Goal: Task Accomplishment & Management: Complete application form

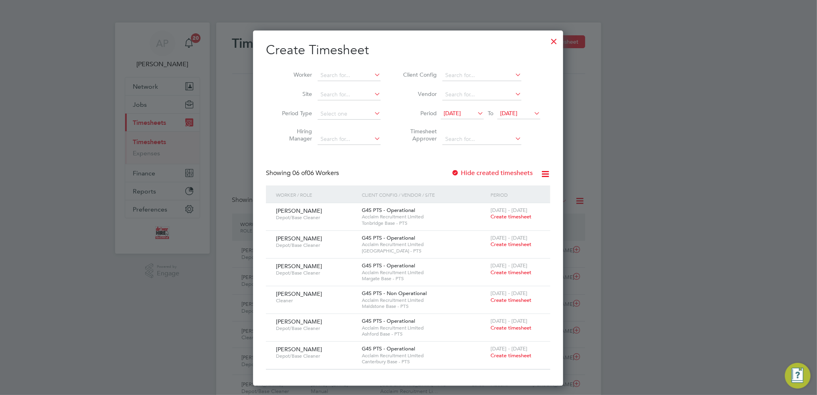
drag, startPoint x: 502, startPoint y: 215, endPoint x: 494, endPoint y: 215, distance: 8.0
click at [502, 215] on span "Create timesheet" at bounding box center [510, 216] width 41 height 7
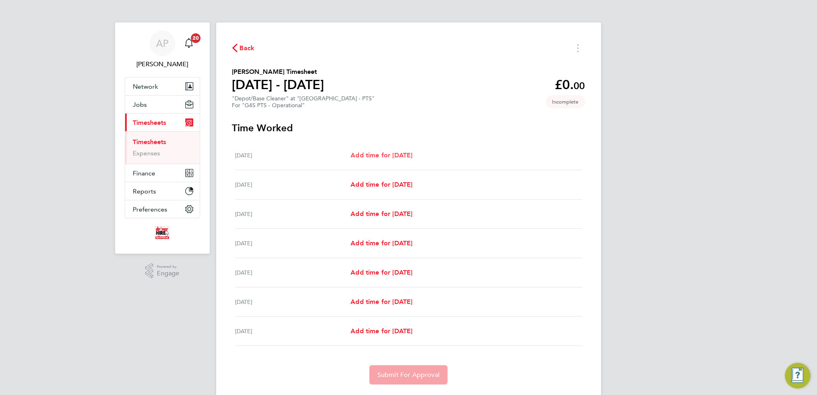
click at [390, 155] on span "Add time for [DATE]" at bounding box center [381, 155] width 62 height 8
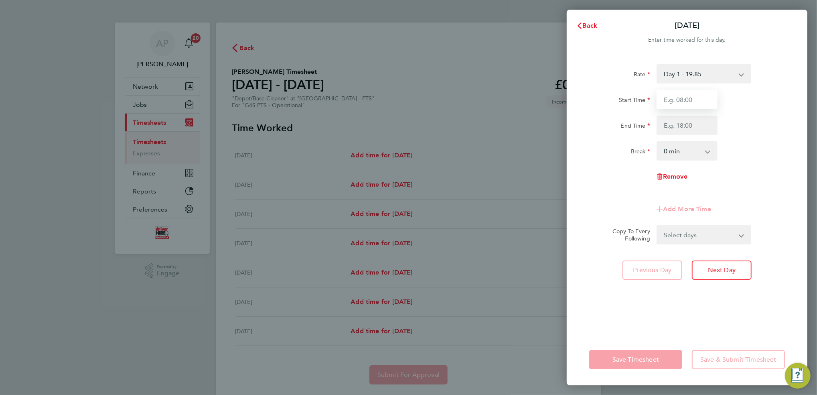
click at [672, 102] on input "Start Time" at bounding box center [686, 99] width 61 height 19
type input "08:00"
type input "10:00"
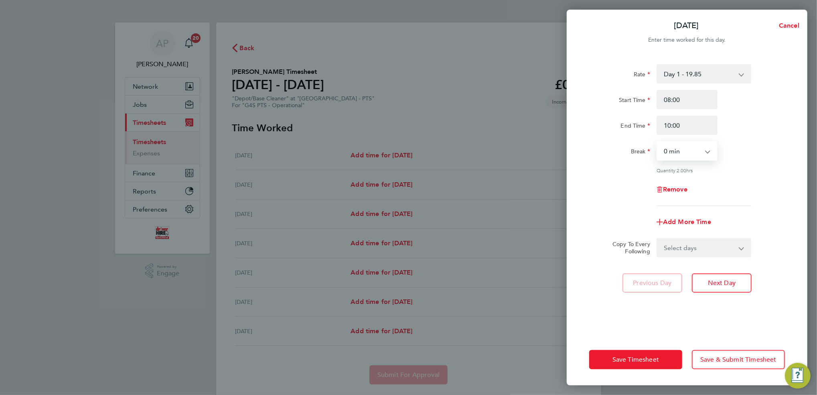
click at [672, 248] on select "Select days Day Weekday (Mon-Fri) Weekend (Sat-Sun) [DATE] [DATE] [DATE] [DATE]…" at bounding box center [699, 248] width 84 height 18
select select "WED"
click at [657, 239] on select "Select days Day Weekday (Mon-Fri) Weekend (Sat-Sun) [DATE] [DATE] [DATE] [DATE]…" at bounding box center [699, 248] width 84 height 18
select select "[DATE]"
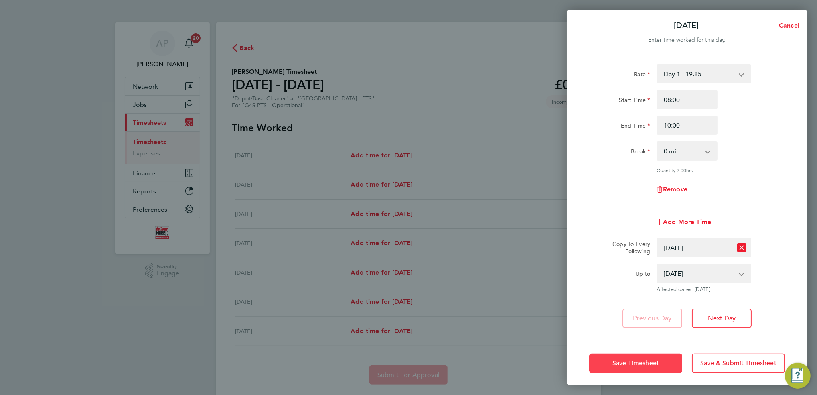
click at [645, 310] on span "Save Timesheet" at bounding box center [635, 363] width 47 height 8
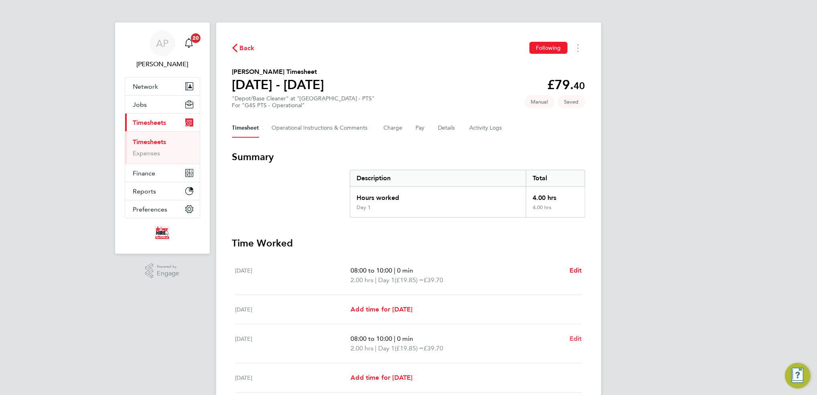
click at [578, 310] on span "Edit" at bounding box center [575, 338] width 12 height 8
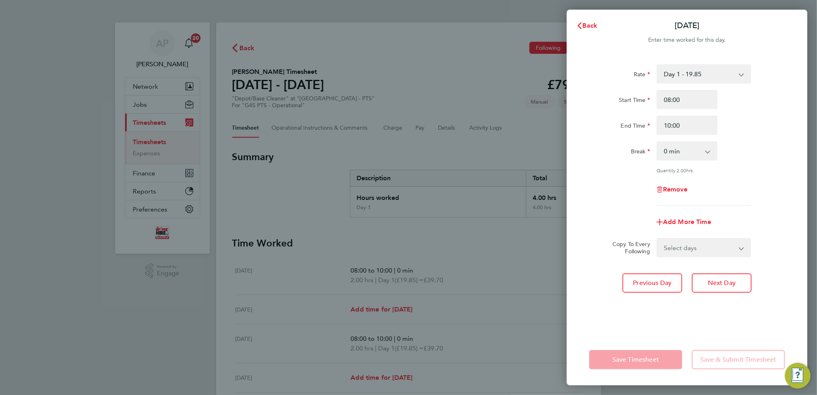
click at [672, 245] on select "Select days Day Weekday (Mon-Fri) Weekend (Sat-Sun) [DATE] [DATE] [DATE] [DATE]" at bounding box center [699, 248] width 84 height 18
select select "FRI"
click at [657, 239] on select "Select days Day Weekday (Mon-Fri) Weekend (Sat-Sun) [DATE] [DATE] [DATE] [DATE]" at bounding box center [699, 248] width 84 height 18
select select "[DATE]"
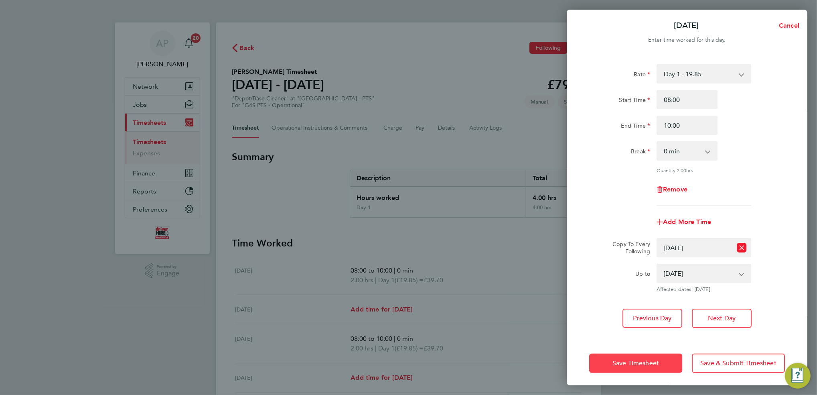
click at [623, 310] on span "Save Timesheet" at bounding box center [635, 363] width 47 height 8
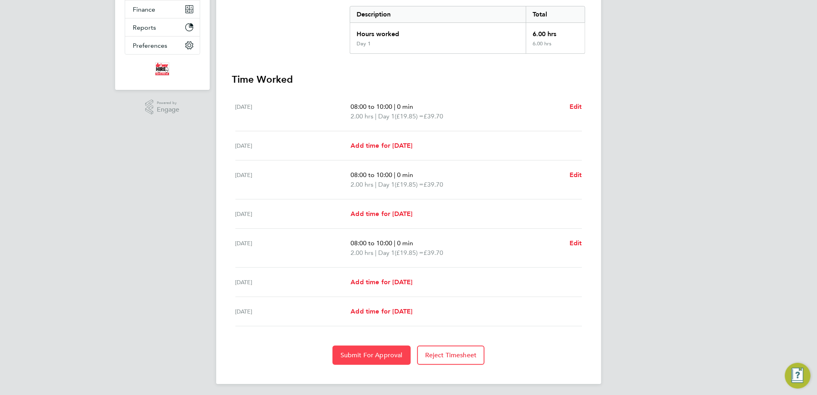
click at [382, 310] on span "Submit For Approval" at bounding box center [371, 355] width 62 height 8
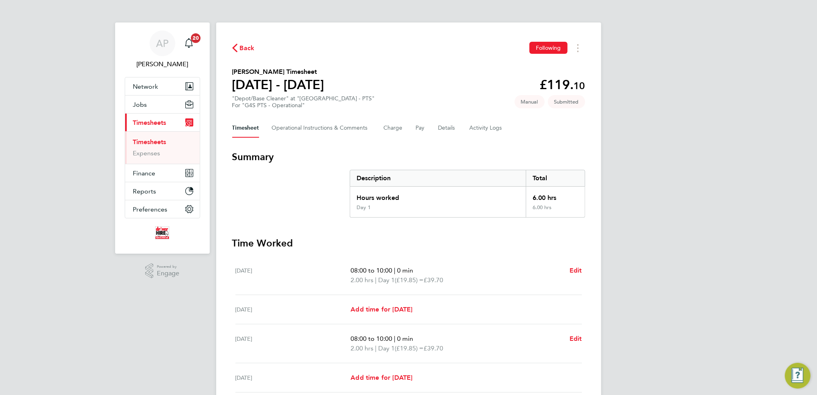
click at [246, 49] on span "Back" at bounding box center [247, 48] width 15 height 10
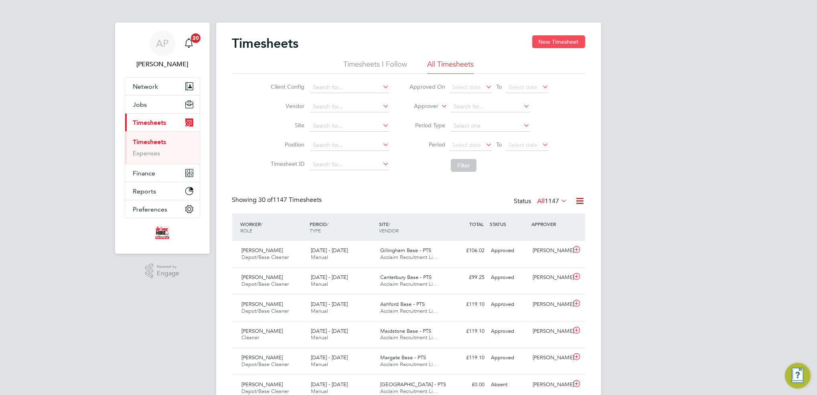
click at [559, 39] on button "New Timesheet" at bounding box center [558, 41] width 53 height 13
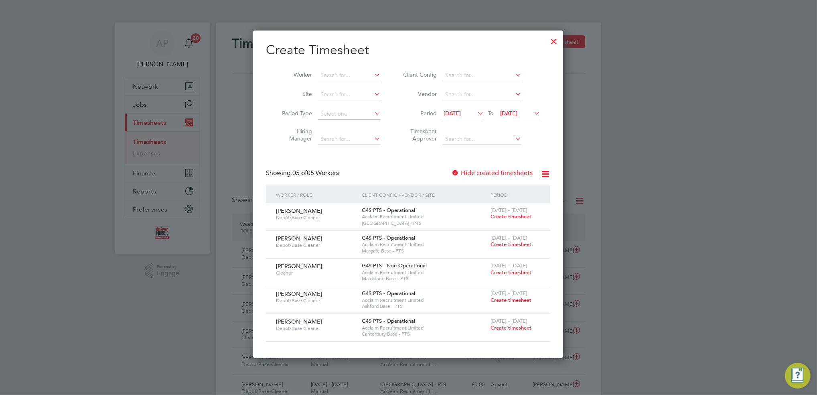
click at [517, 217] on span "Create timesheet" at bounding box center [510, 216] width 41 height 7
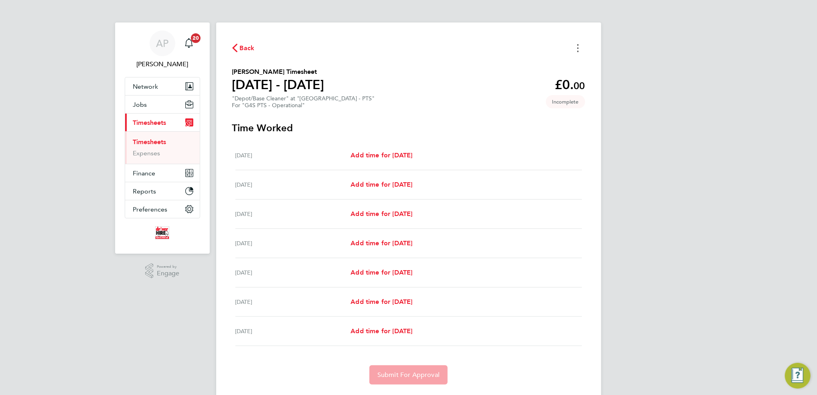
click at [577, 50] on icon "Timesheets Menu" at bounding box center [578, 48] width 2 height 8
click at [517, 65] on button "Mark as absent" at bounding box center [537, 66] width 96 height 16
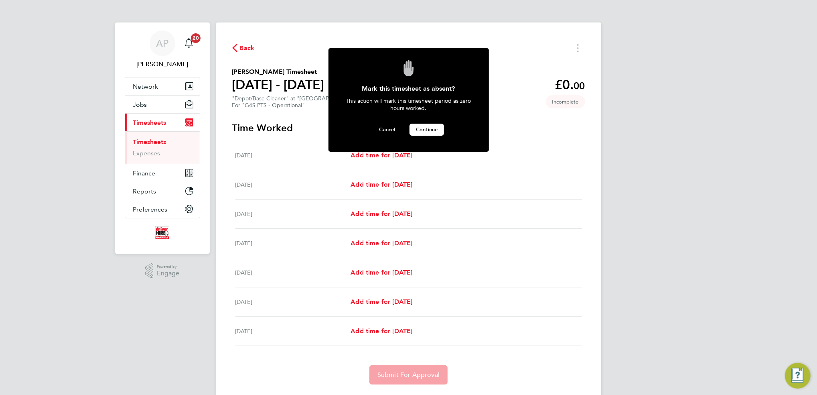
click at [427, 126] on span "Continue" at bounding box center [427, 129] width 22 height 7
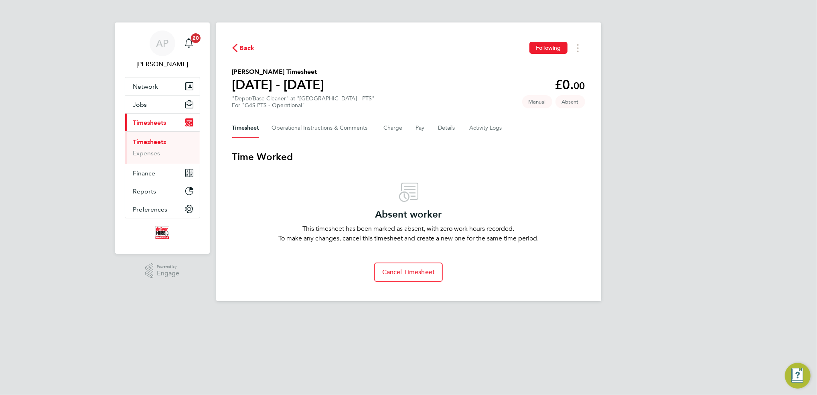
click at [241, 42] on div "Back Following" at bounding box center [408, 48] width 353 height 12
click at [245, 49] on span "Back" at bounding box center [247, 48] width 15 height 10
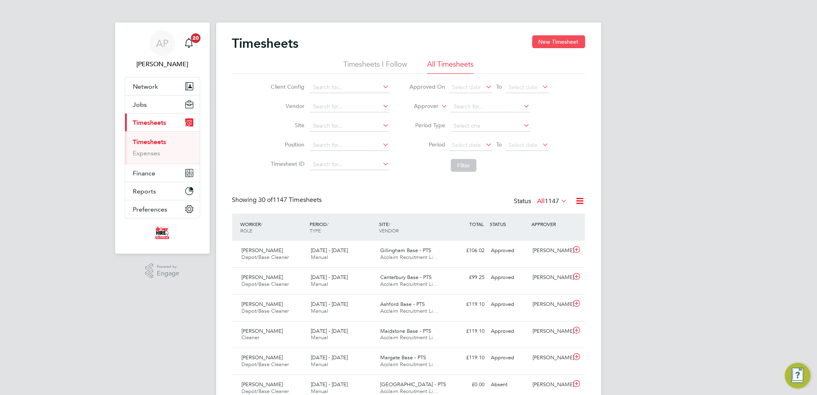
click at [565, 38] on button "New Timesheet" at bounding box center [558, 41] width 53 height 13
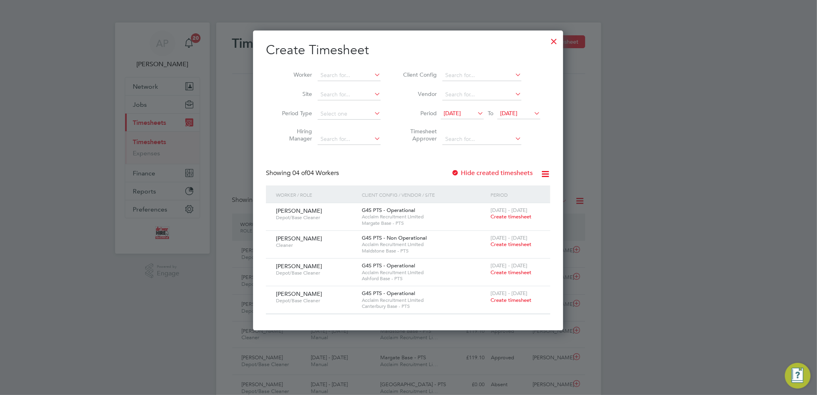
drag, startPoint x: 518, startPoint y: 214, endPoint x: 812, endPoint y: 219, distance: 293.9
click at [519, 214] on span "Create timesheet" at bounding box center [510, 216] width 41 height 7
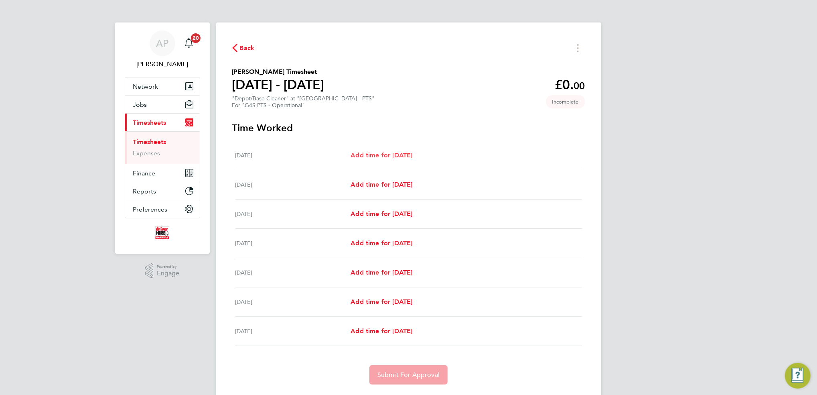
click at [372, 154] on span "Add time for [DATE]" at bounding box center [381, 155] width 62 height 8
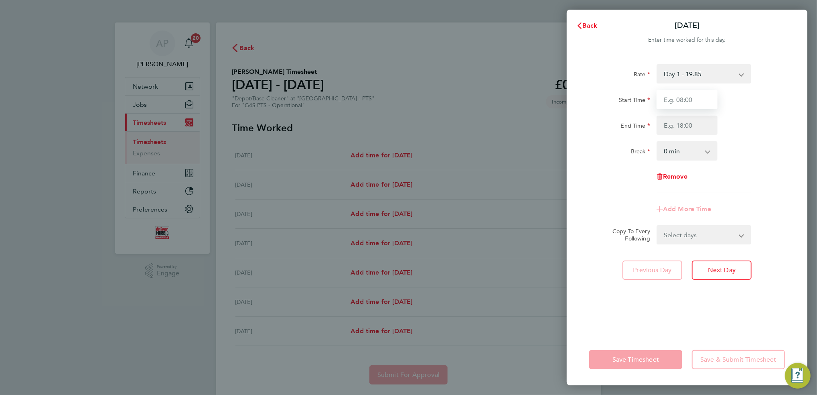
click at [672, 102] on input "Start Time" at bounding box center [686, 99] width 61 height 19
type input "07:40"
type input "09:40"
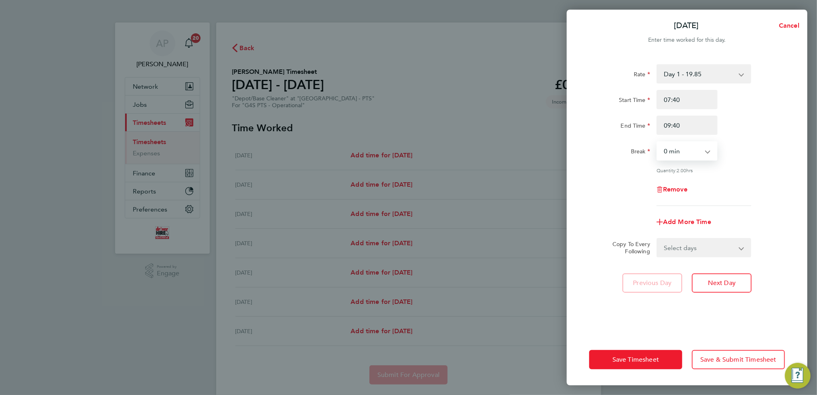
click at [672, 251] on select "Select days Day Weekday (Mon-Fri) Weekend (Sat-Sun) [DATE] [DATE] [DATE] [DATE]…" at bounding box center [699, 248] width 84 height 18
select select "WED"
click at [657, 239] on select "Select days Day Weekday (Mon-Fri) Weekend (Sat-Sun) [DATE] [DATE] [DATE] [DATE]…" at bounding box center [699, 248] width 84 height 18
select select "[DATE]"
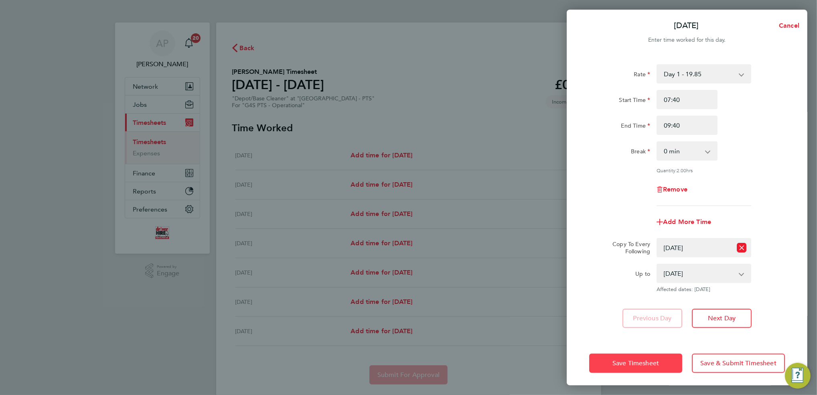
click at [648, 310] on span "Save Timesheet" at bounding box center [635, 363] width 47 height 8
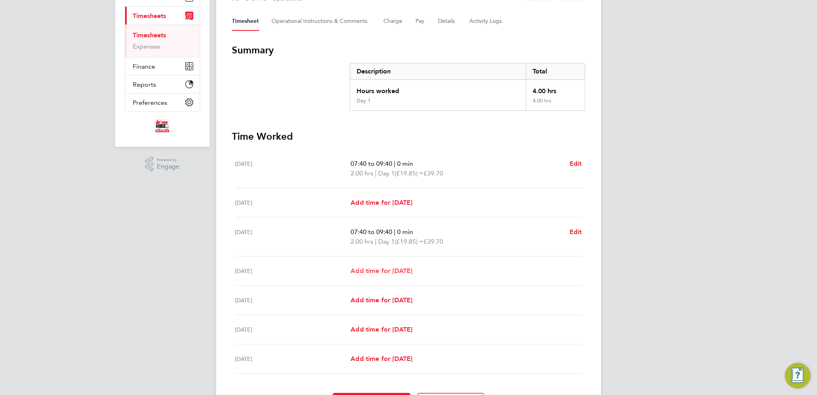
click at [389, 271] on span "Add time for [DATE]" at bounding box center [381, 271] width 62 height 8
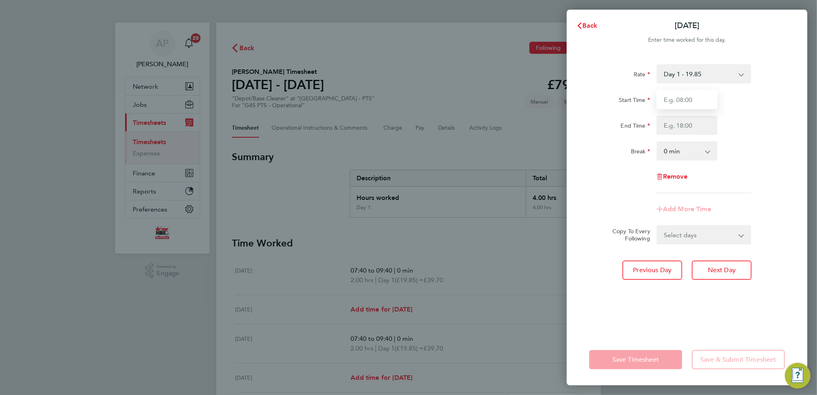
click at [672, 99] on input "Start Time" at bounding box center [686, 99] width 61 height 19
type input "08:20"
type input "10:20"
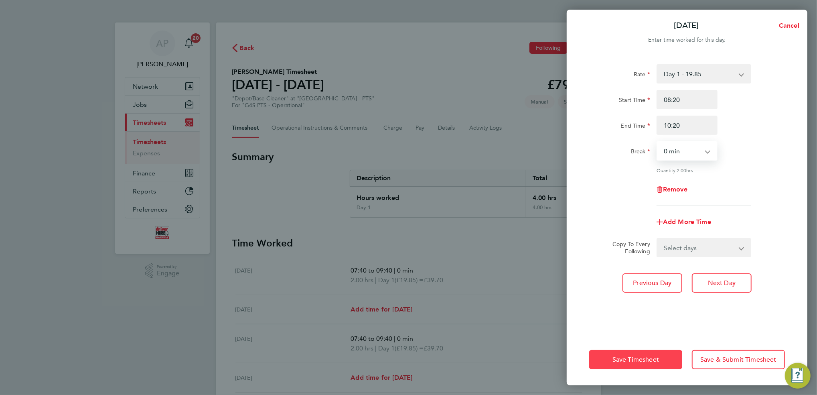
click at [669, 310] on button "Save Timesheet" at bounding box center [635, 359] width 93 height 19
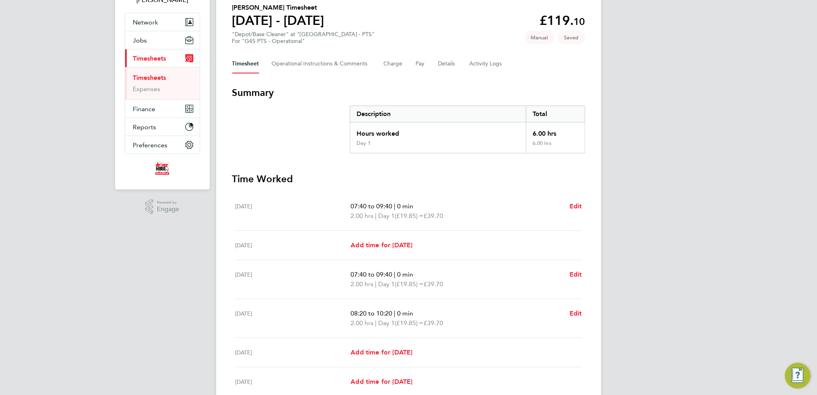
scroll to position [164, 0]
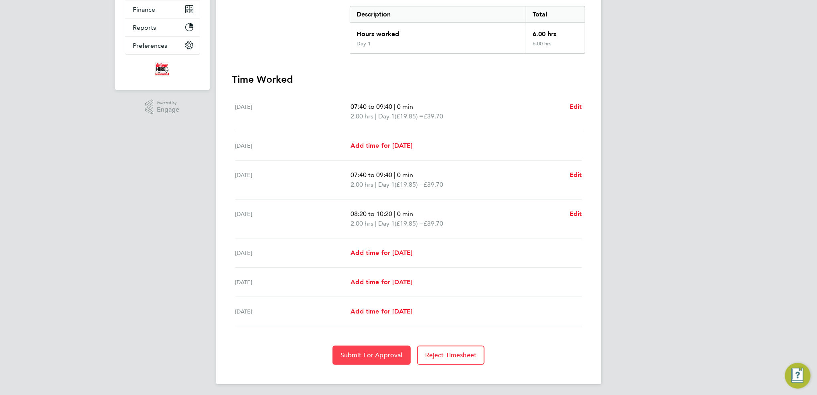
click at [369, 310] on span "Submit For Approval" at bounding box center [371, 355] width 62 height 8
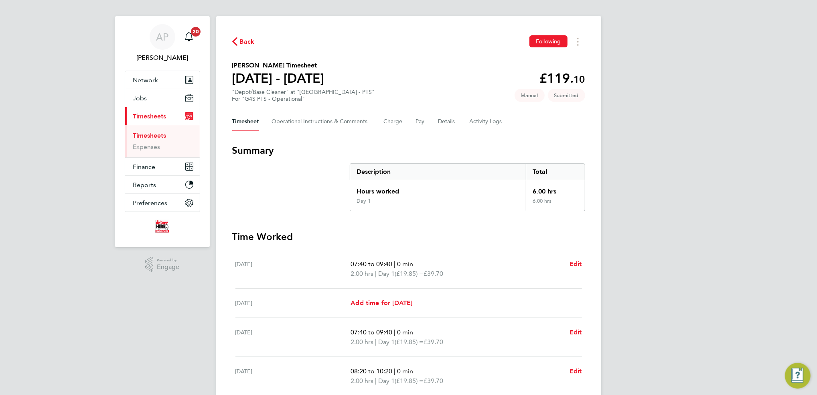
scroll to position [0, 0]
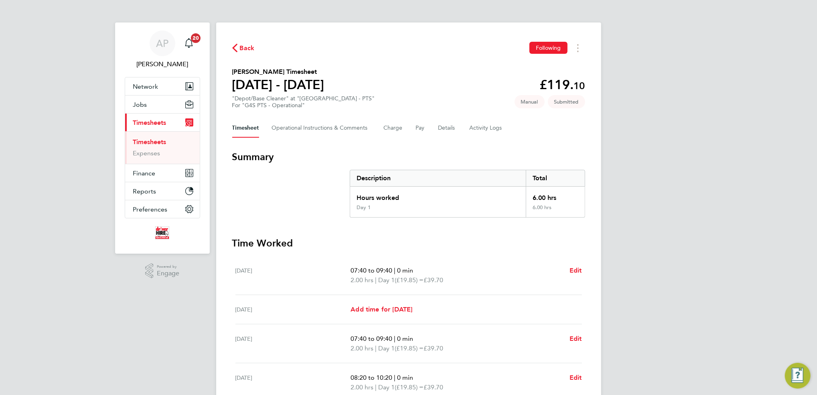
click at [251, 46] on span "Back" at bounding box center [247, 48] width 15 height 10
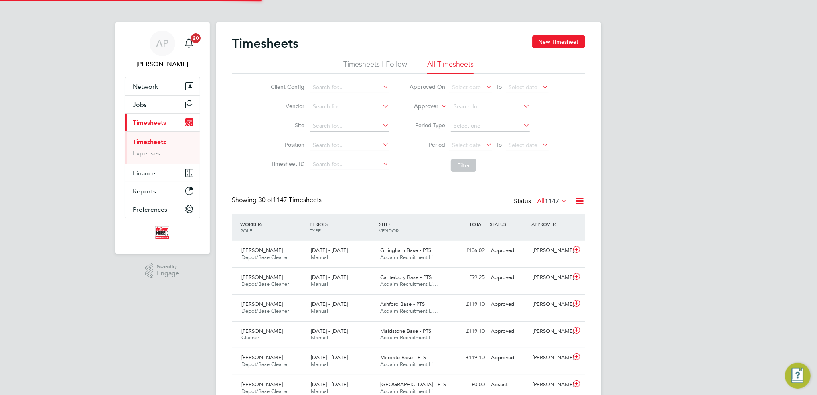
scroll to position [20, 69]
click at [567, 39] on button "New Timesheet" at bounding box center [558, 41] width 53 height 13
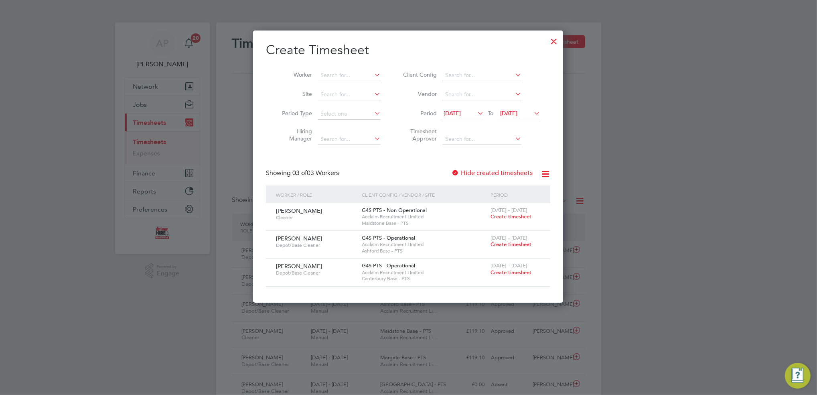
click at [523, 217] on span "Create timesheet" at bounding box center [510, 216] width 41 height 7
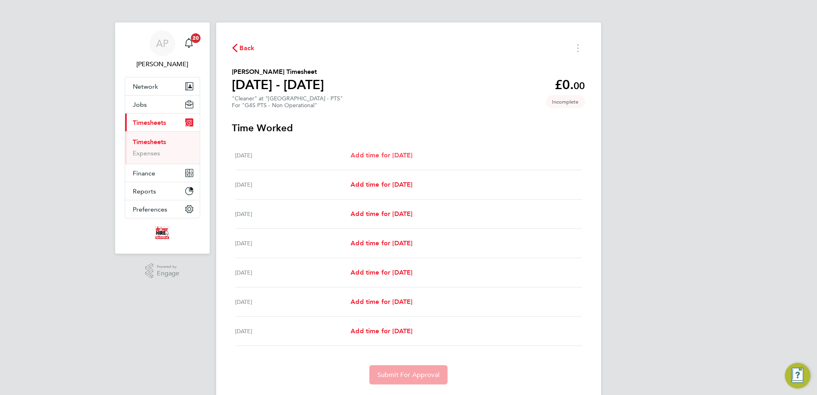
click at [412, 152] on span "Add time for [DATE]" at bounding box center [381, 155] width 62 height 8
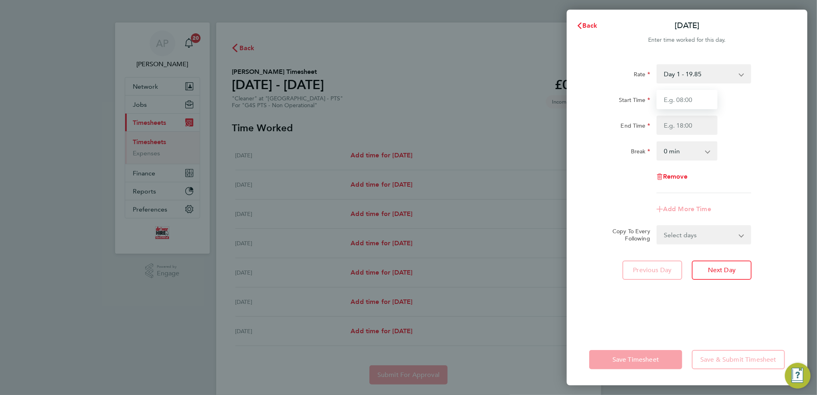
click at [672, 101] on input "Start Time" at bounding box center [686, 99] width 61 height 19
type input "07:20"
type input "09:20"
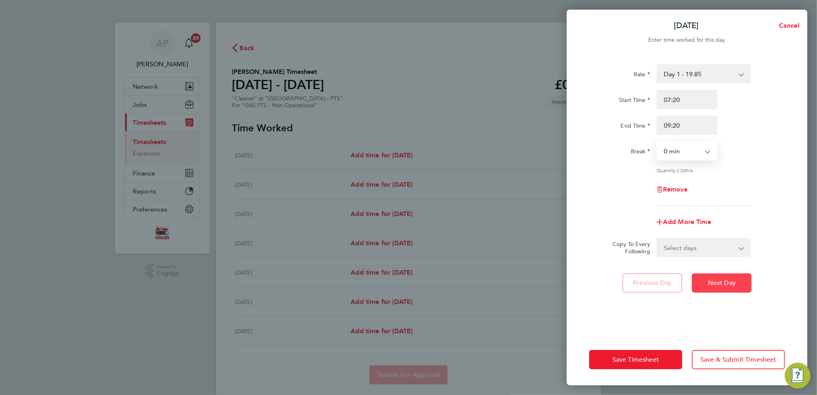
click at [672, 281] on span "Next Day" at bounding box center [722, 283] width 28 height 8
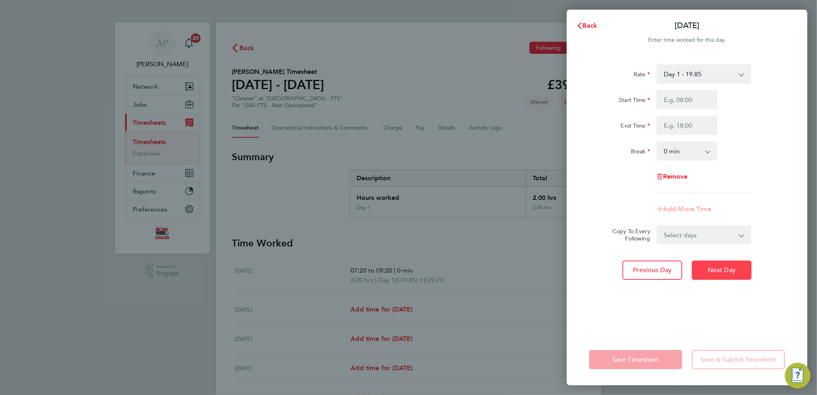
click at [672, 269] on span "Next Day" at bounding box center [722, 270] width 28 height 8
click at [672, 100] on input "Start Time" at bounding box center [686, 99] width 61 height 19
type input "07:30"
type input "09:30"
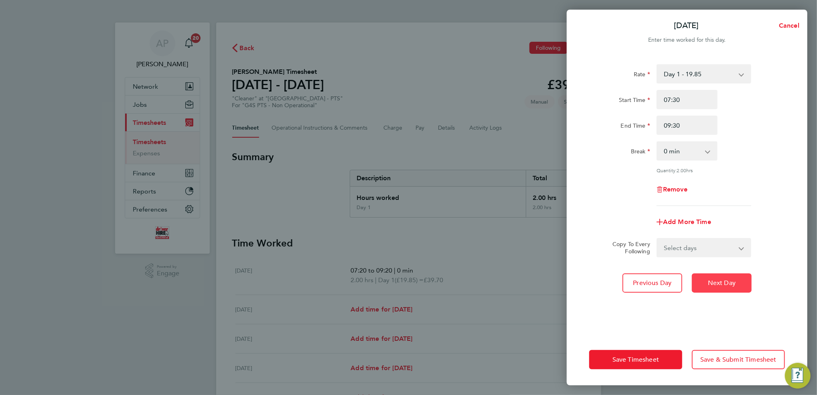
click at [672, 277] on button "Next Day" at bounding box center [722, 282] width 60 height 19
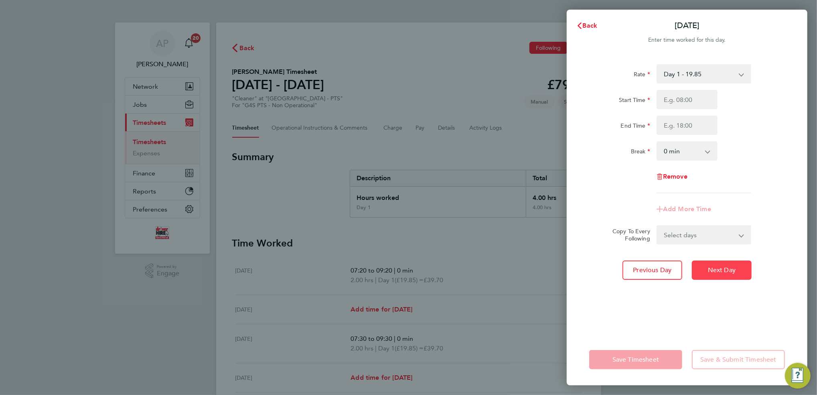
click at [672, 271] on span "Next Day" at bounding box center [722, 270] width 28 height 8
click at [672, 96] on input "Start Time" at bounding box center [686, 99] width 61 height 19
type input "07:45"
type input "09:30"
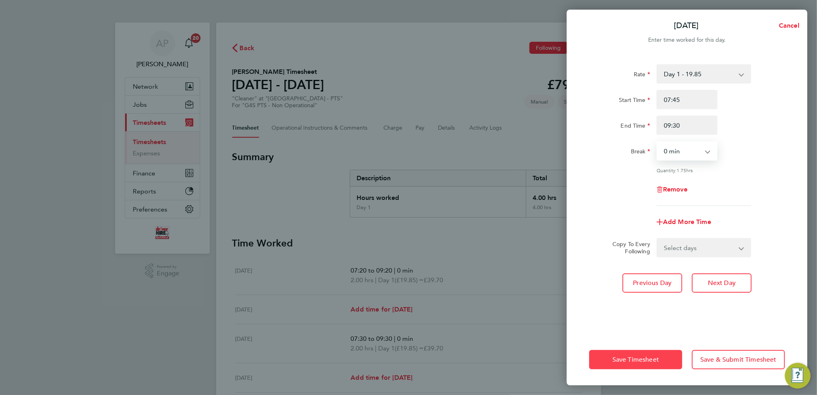
click at [635, 310] on span "Save Timesheet" at bounding box center [635, 359] width 47 height 8
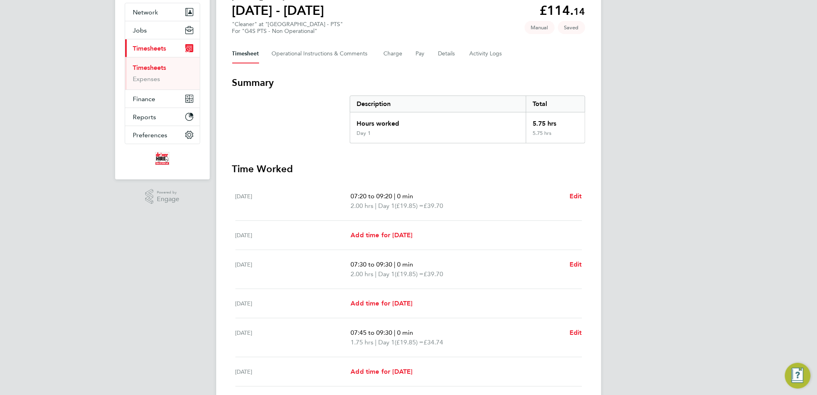
scroll to position [160, 0]
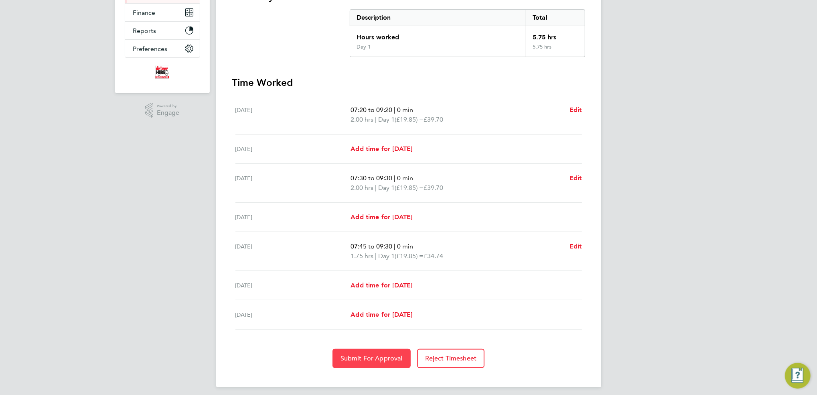
click at [370, 310] on button "Submit For Approval" at bounding box center [371, 357] width 78 height 19
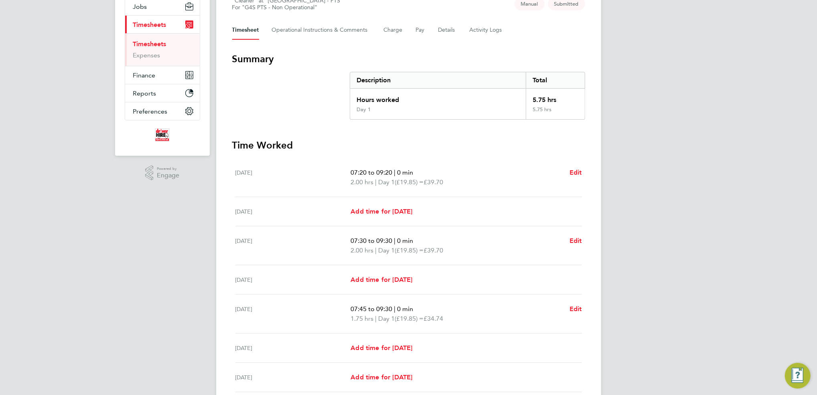
scroll to position [0, 0]
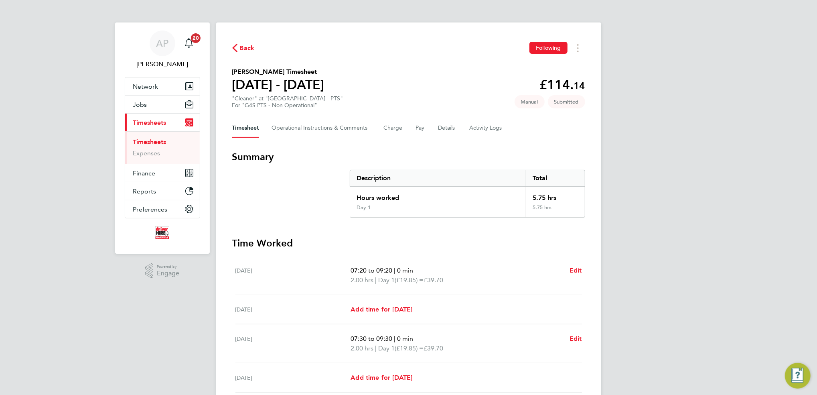
click at [242, 46] on span "Back" at bounding box center [247, 48] width 15 height 10
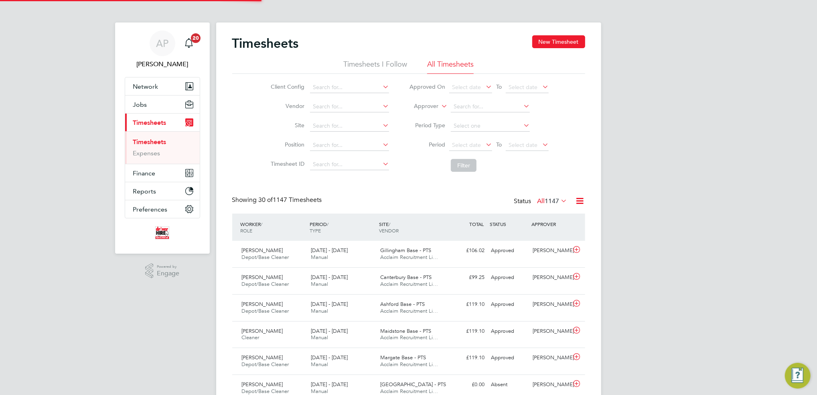
scroll to position [20, 69]
click at [553, 39] on button "New Timesheet" at bounding box center [558, 41] width 53 height 13
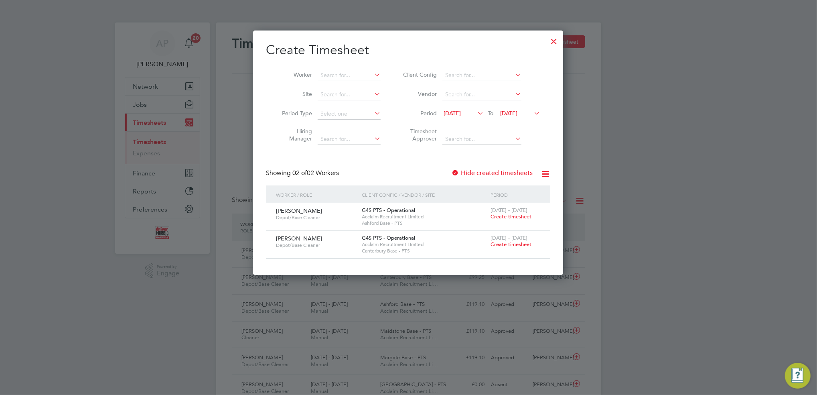
click at [522, 215] on span "Create timesheet" at bounding box center [510, 216] width 41 height 7
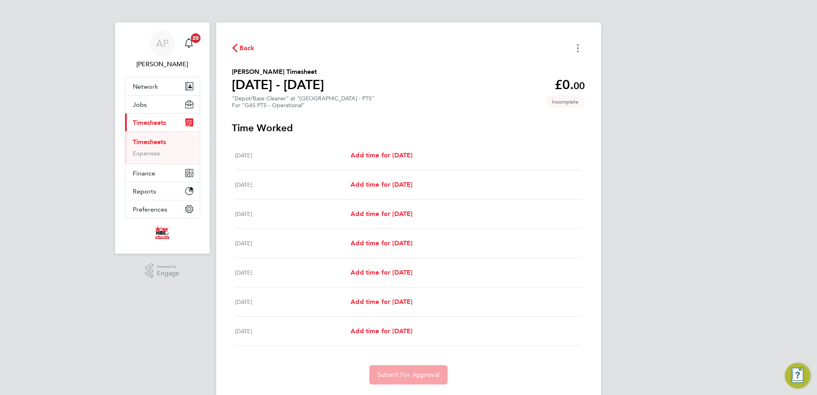
click at [579, 51] on button "Timesheets Menu" at bounding box center [578, 48] width 14 height 12
click at [520, 69] on button "Mark as absent" at bounding box center [537, 66] width 96 height 16
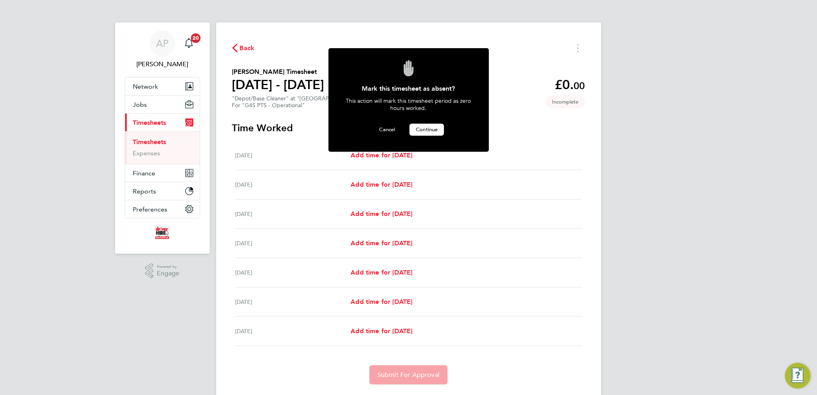
click at [425, 130] on span "Continue" at bounding box center [427, 129] width 22 height 7
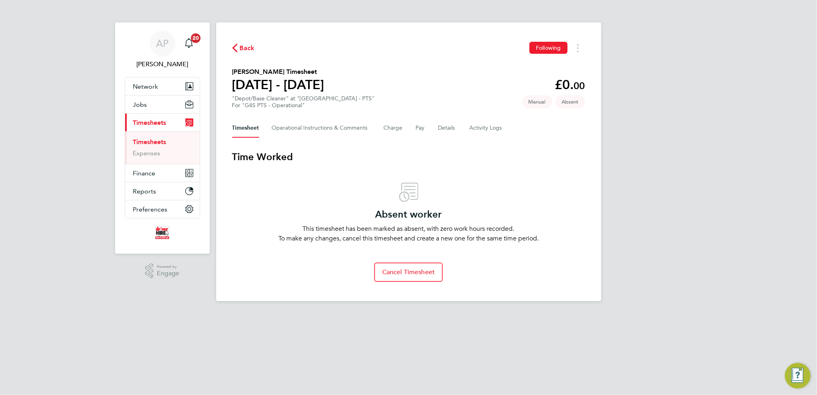
click at [248, 49] on span "Back" at bounding box center [247, 48] width 15 height 10
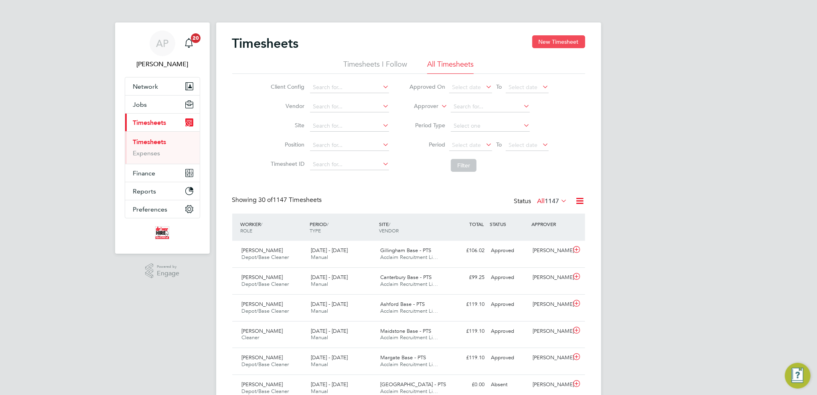
click at [566, 42] on button "New Timesheet" at bounding box center [558, 41] width 53 height 13
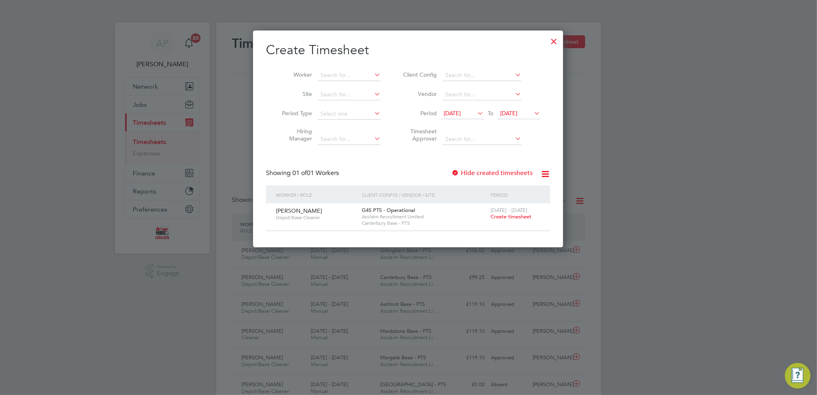
click at [524, 214] on span "Create timesheet" at bounding box center [510, 216] width 41 height 7
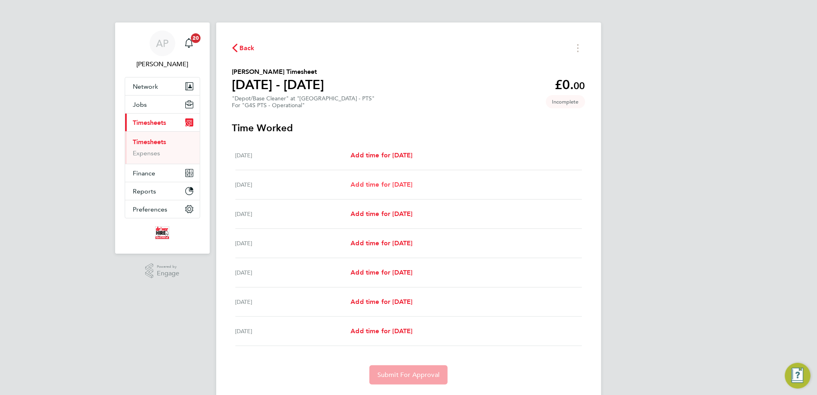
click at [390, 182] on span "Add time for [DATE]" at bounding box center [381, 184] width 62 height 8
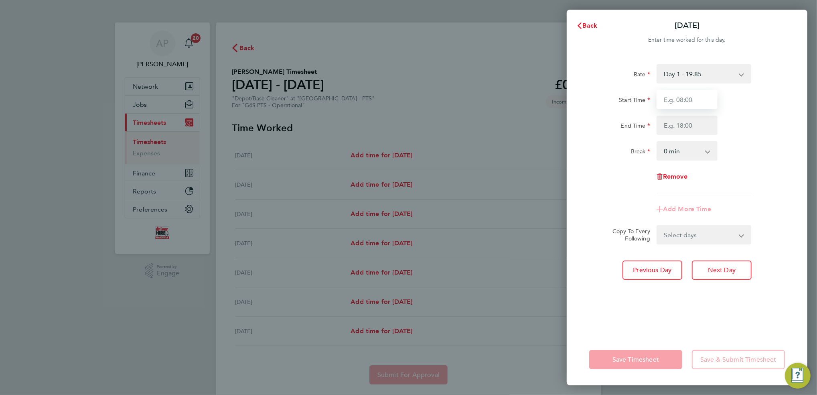
click at [672, 99] on input "Start Time" at bounding box center [686, 99] width 61 height 19
type input "08:00"
type input "09:30"
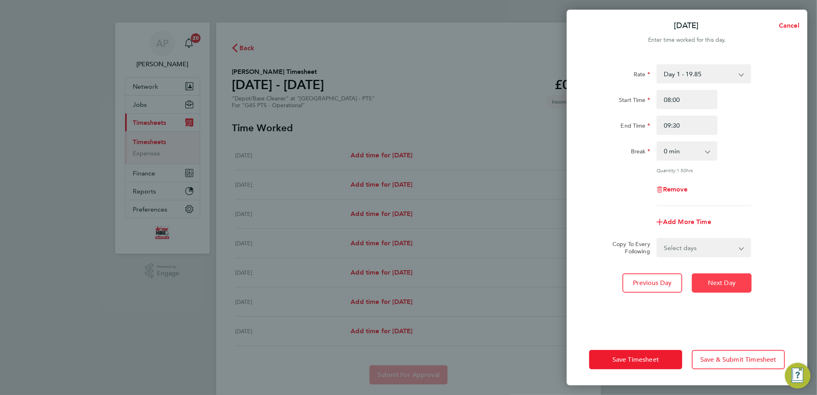
click at [672, 284] on span "Next Day" at bounding box center [722, 283] width 28 height 8
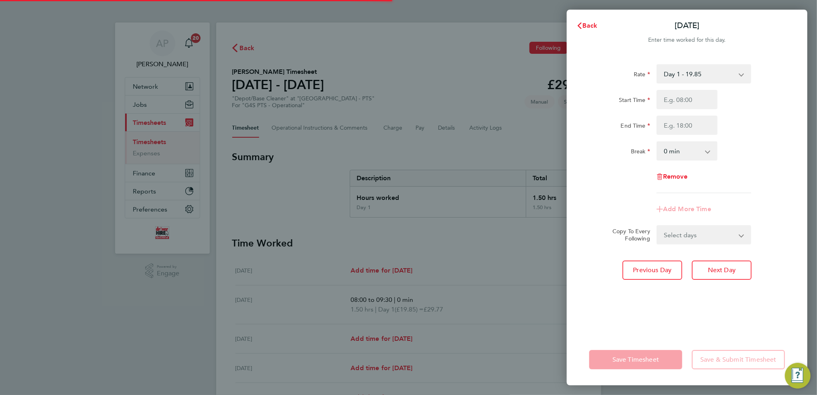
click at [672, 283] on div "Rate Day 1 - 19.85 Start Time End Time Break 0 min 15 min 30 min 45 min 60 min …" at bounding box center [687, 194] width 241 height 279
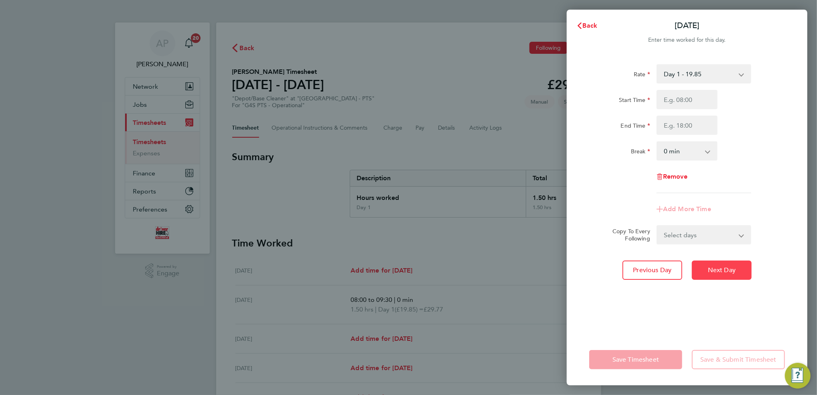
click at [672, 273] on span "Next Day" at bounding box center [722, 270] width 28 height 8
click at [672, 97] on input "Start Time" at bounding box center [686, 99] width 61 height 19
type input "08:00"
type input "09:30"
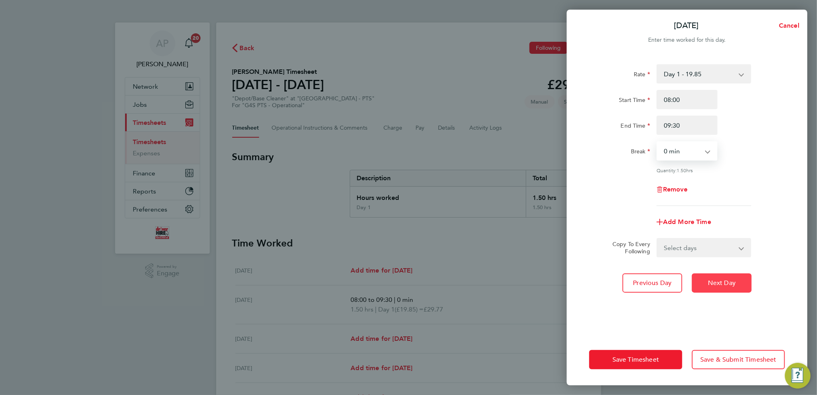
click at [672, 275] on button "Next Day" at bounding box center [722, 282] width 60 height 19
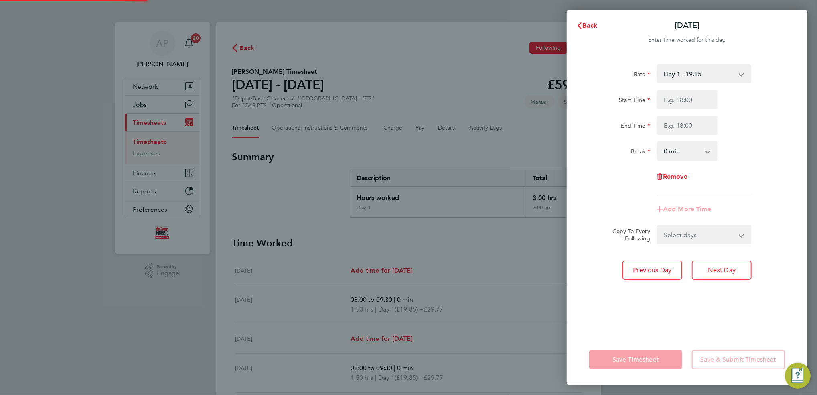
click at [672, 280] on div "Rate Day 1 - 19.85 Start Time End Time Break 0 min 15 min 30 min 45 min 60 min …" at bounding box center [687, 194] width 241 height 279
click at [672, 275] on button "Next Day" at bounding box center [722, 269] width 60 height 19
click at [672, 95] on input "Start Time" at bounding box center [686, 99] width 61 height 19
type input "08:00"
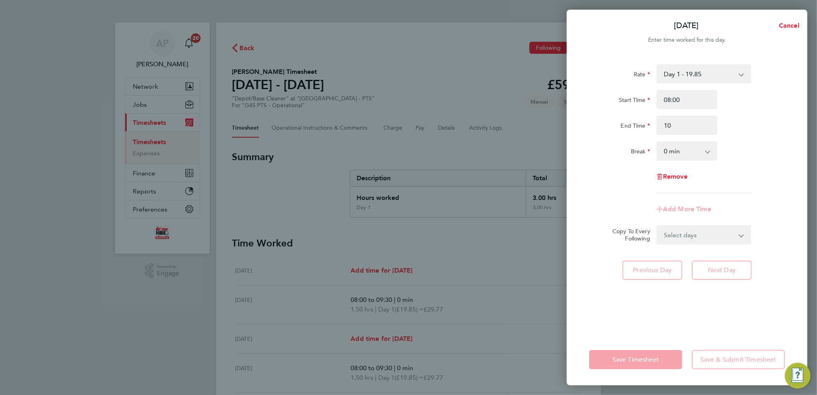
type input "10:00"
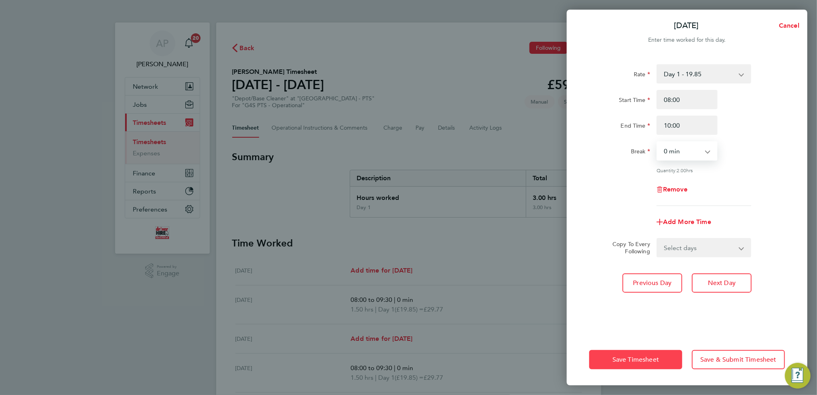
click at [642, 310] on span "Save Timesheet" at bounding box center [635, 359] width 47 height 8
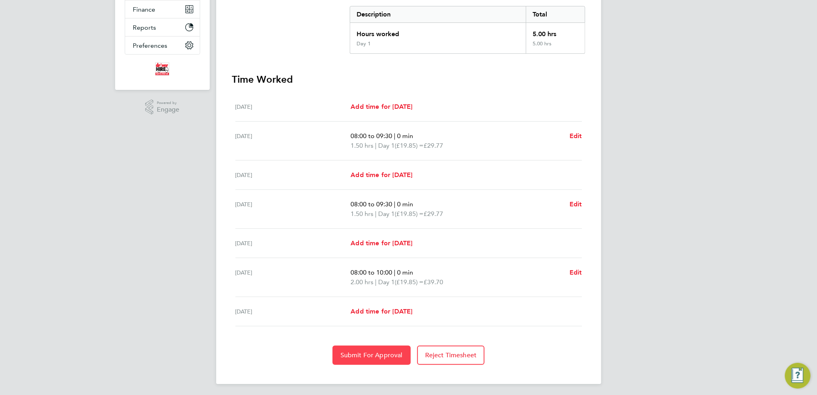
click at [356, 310] on span "Submit For Approval" at bounding box center [371, 355] width 62 height 8
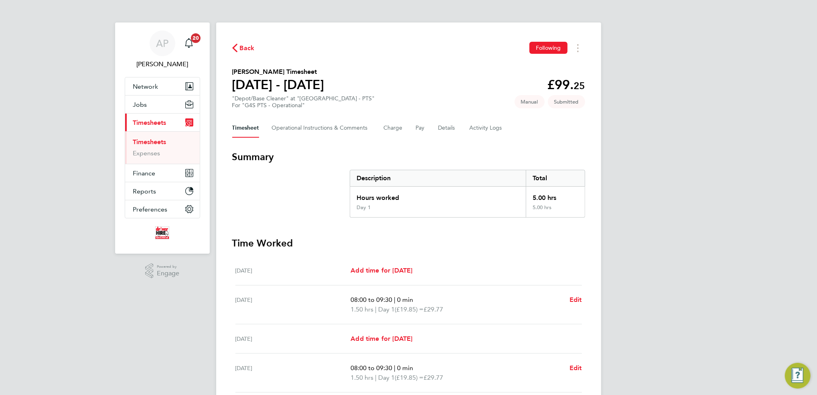
click at [241, 41] on div "Back Following [PERSON_NAME] Timesheet [DATE] - [DATE] £99. 25 "Depot/Base Clea…" at bounding box center [408, 284] width 385 height 525
click at [248, 47] on span "Back" at bounding box center [247, 48] width 15 height 10
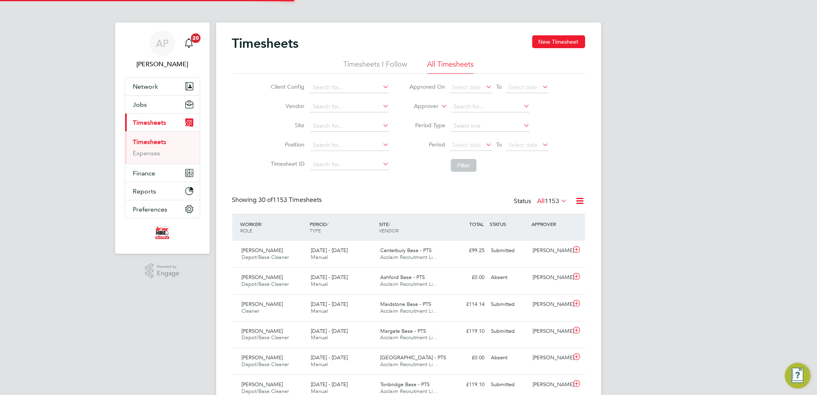
scroll to position [20, 69]
click at [568, 40] on button "New Timesheet" at bounding box center [558, 41] width 53 height 13
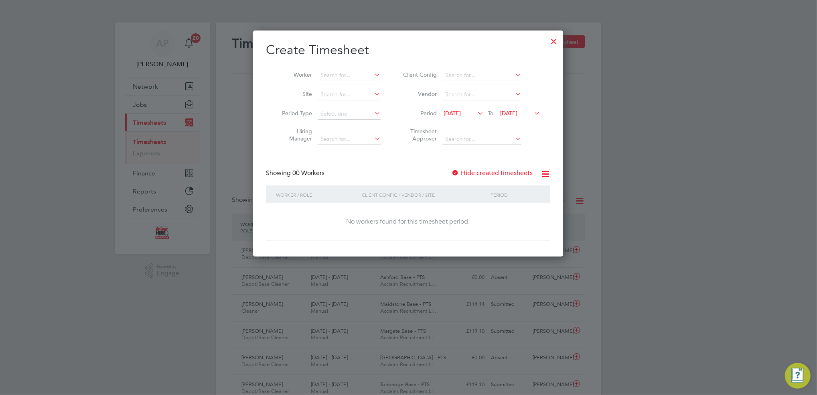
click at [550, 42] on div at bounding box center [553, 39] width 14 height 14
